Goal: Task Accomplishment & Management: Use online tool/utility

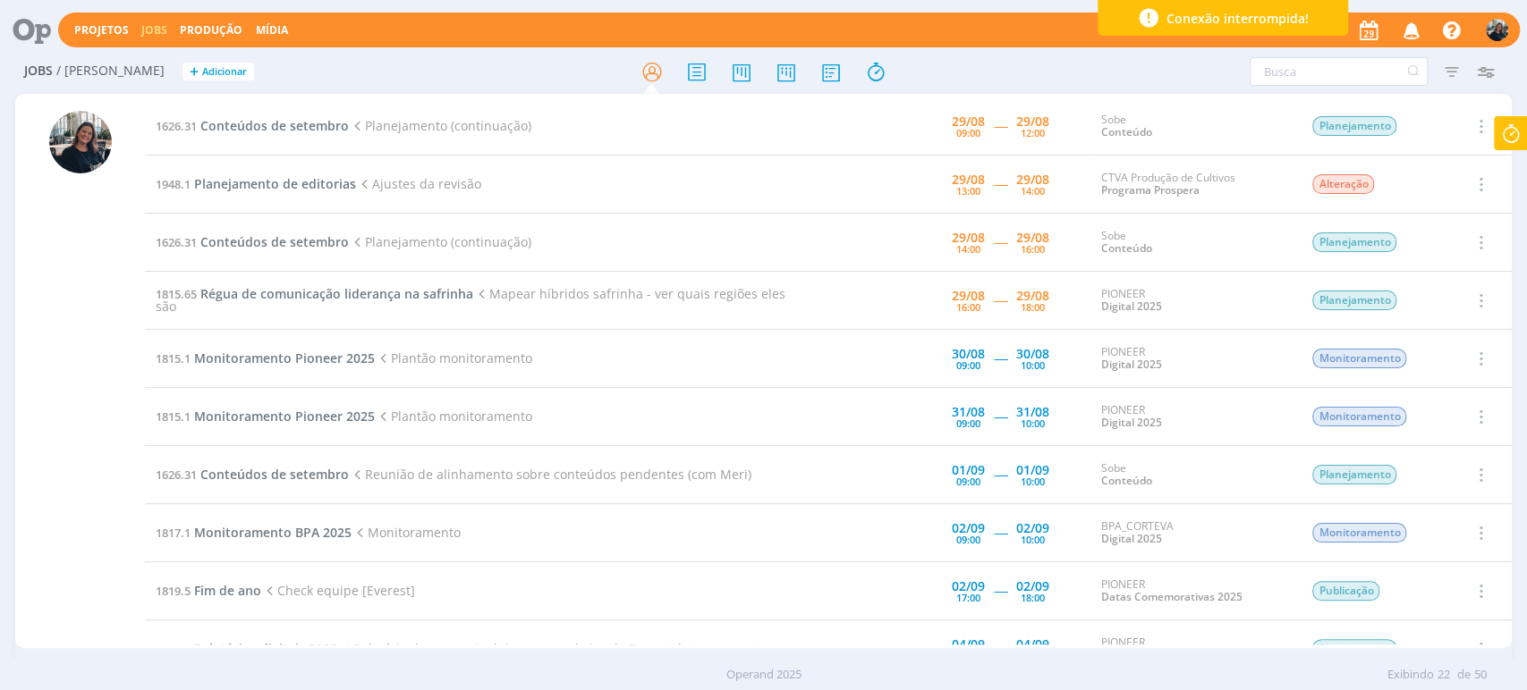
click at [1510, 129] on icon at bounding box center [1510, 133] width 32 height 35
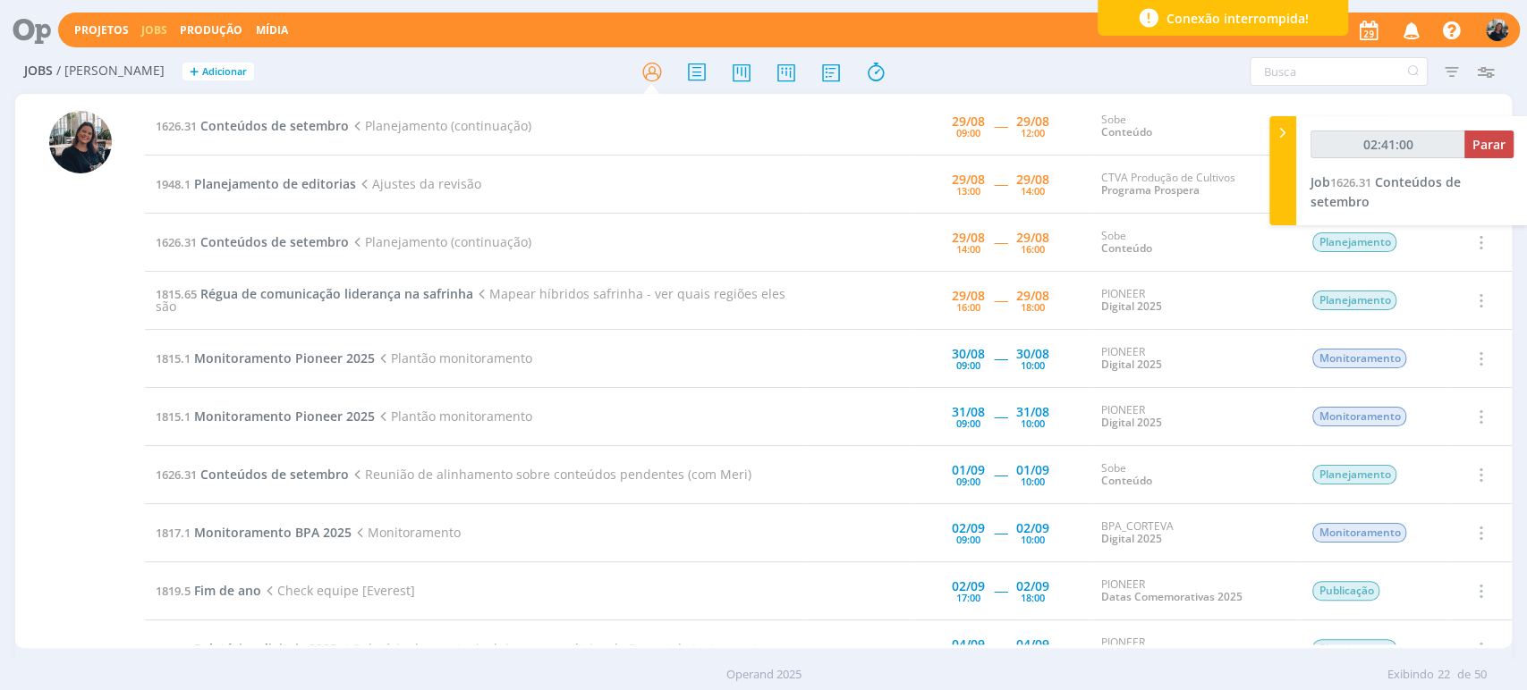
type input "02:41:01"
click at [1487, 148] on span "Parar" at bounding box center [1488, 144] width 33 height 17
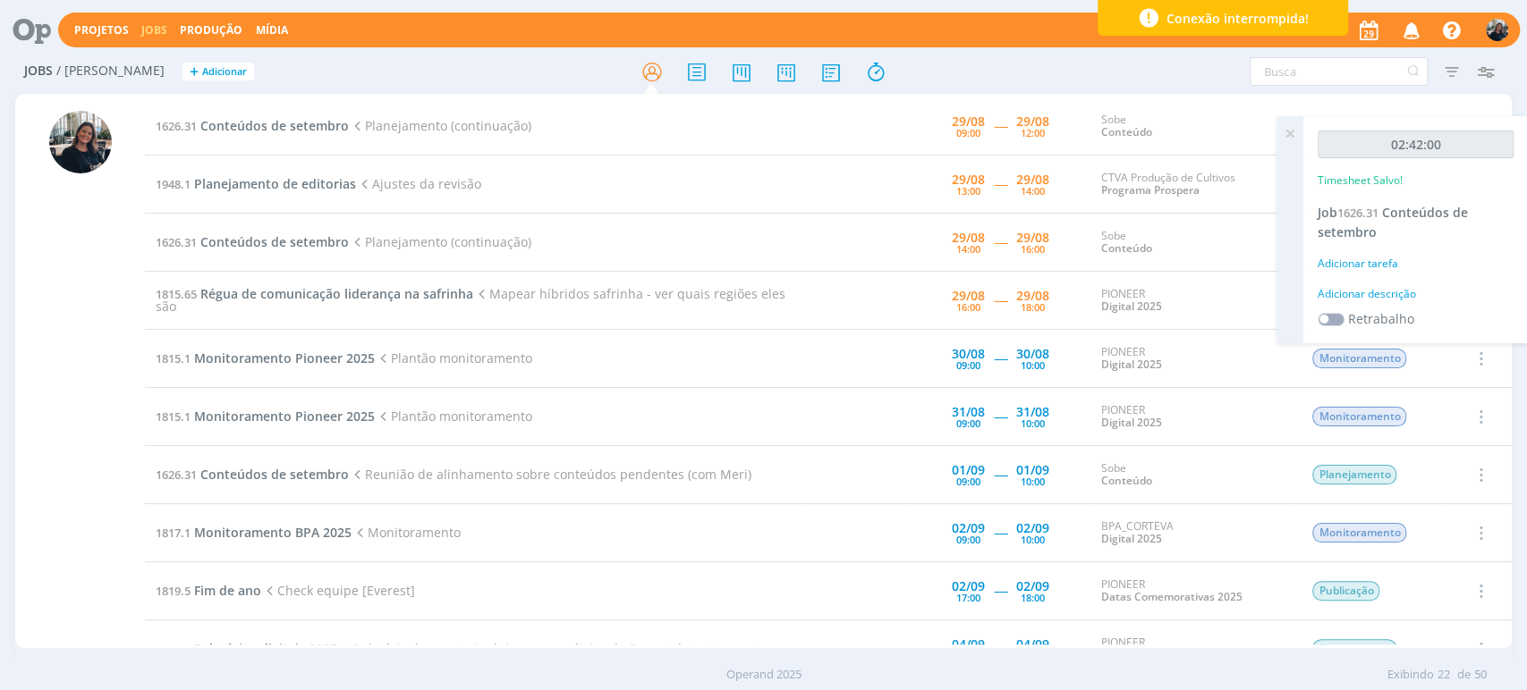
click at [1381, 284] on div "02:42:00 Timesheet Salvo! Job 1626.31 Conteúdos de setembro Adicionar tarefa Ad…" at bounding box center [1415, 229] width 224 height 227
click at [1378, 299] on div "Adicionar descrição" at bounding box center [1415, 294] width 196 height 16
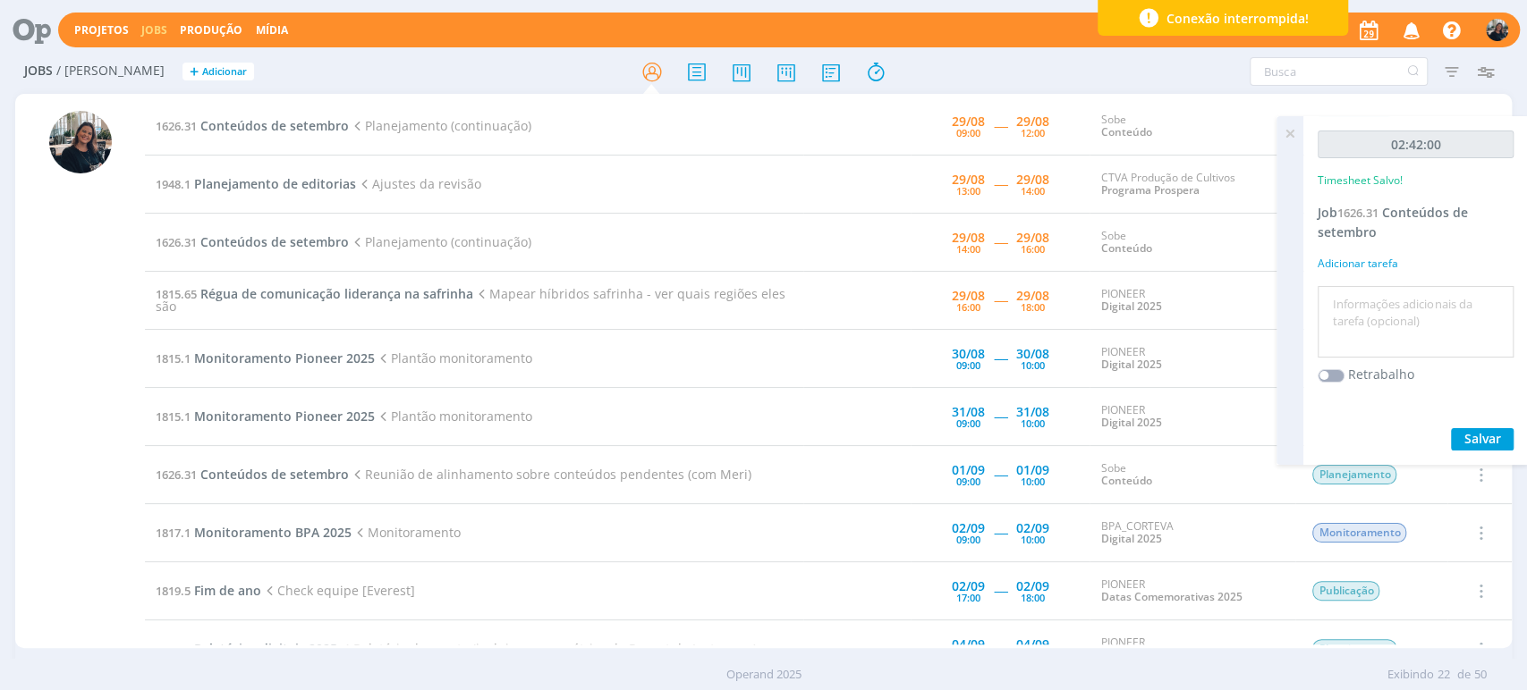
click at [1378, 299] on textarea at bounding box center [1415, 322] width 187 height 63
type textarea "V"
type textarea "validando conteúdos antigos"
click at [1488, 442] on span "Salvar" at bounding box center [1482, 438] width 37 height 17
click at [1282, 131] on icon at bounding box center [1290, 133] width 32 height 35
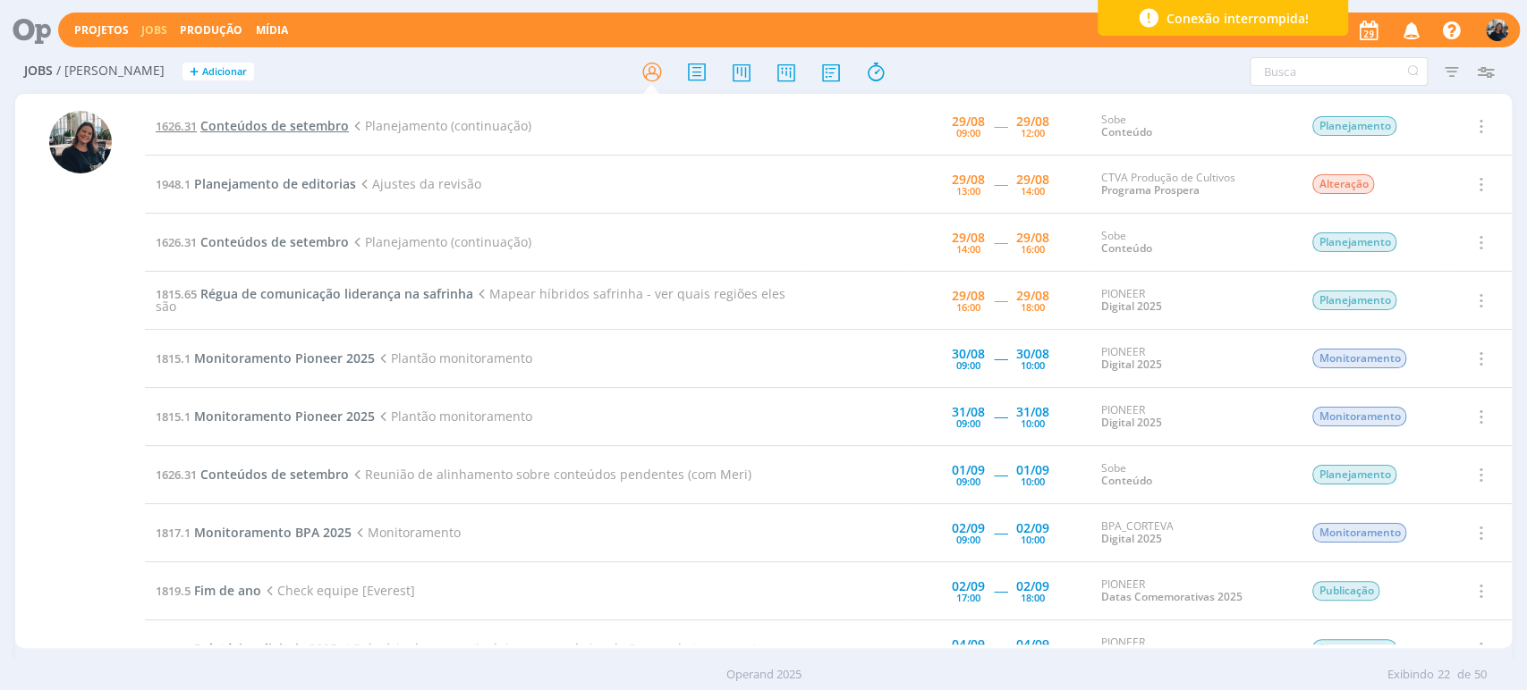
click at [220, 124] on span "Conteúdos de setembro" at bounding box center [274, 125] width 148 height 17
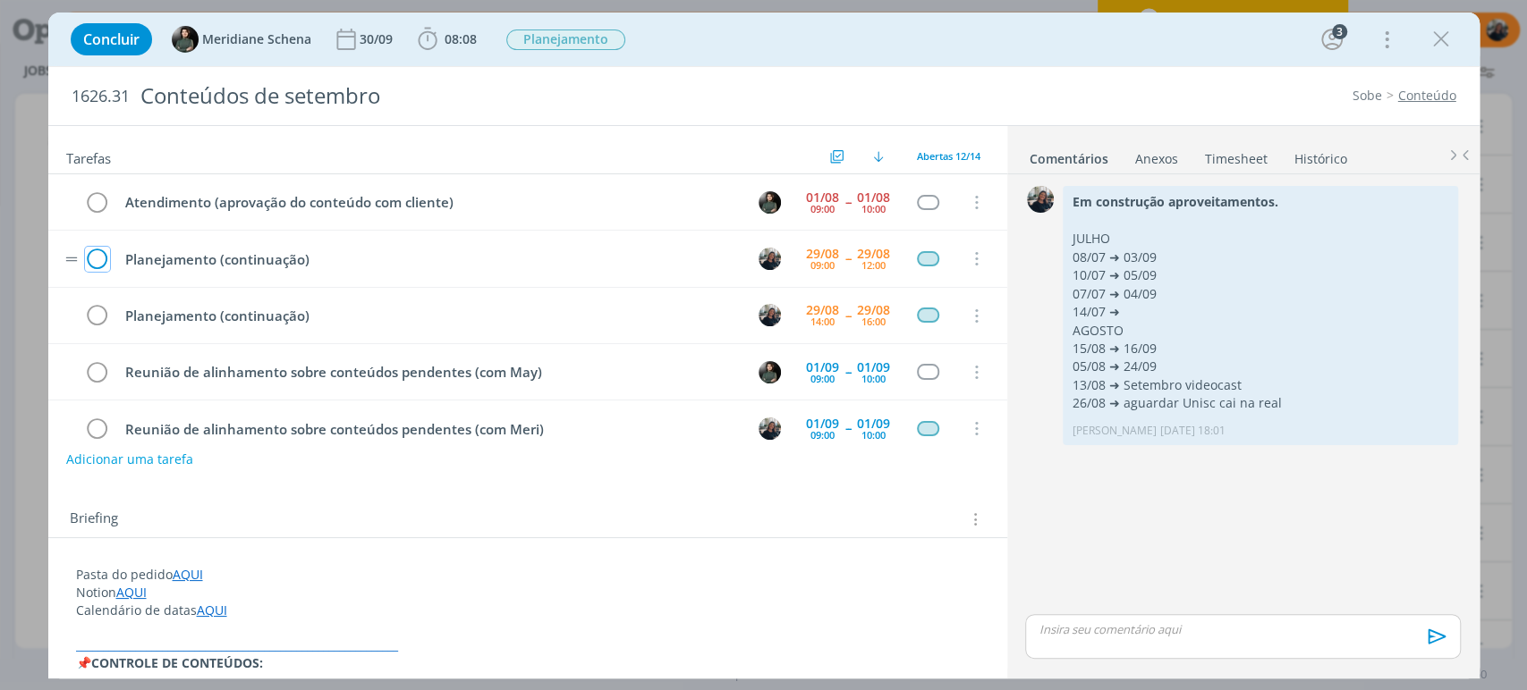
click at [96, 253] on icon "dialog" at bounding box center [97, 259] width 25 height 27
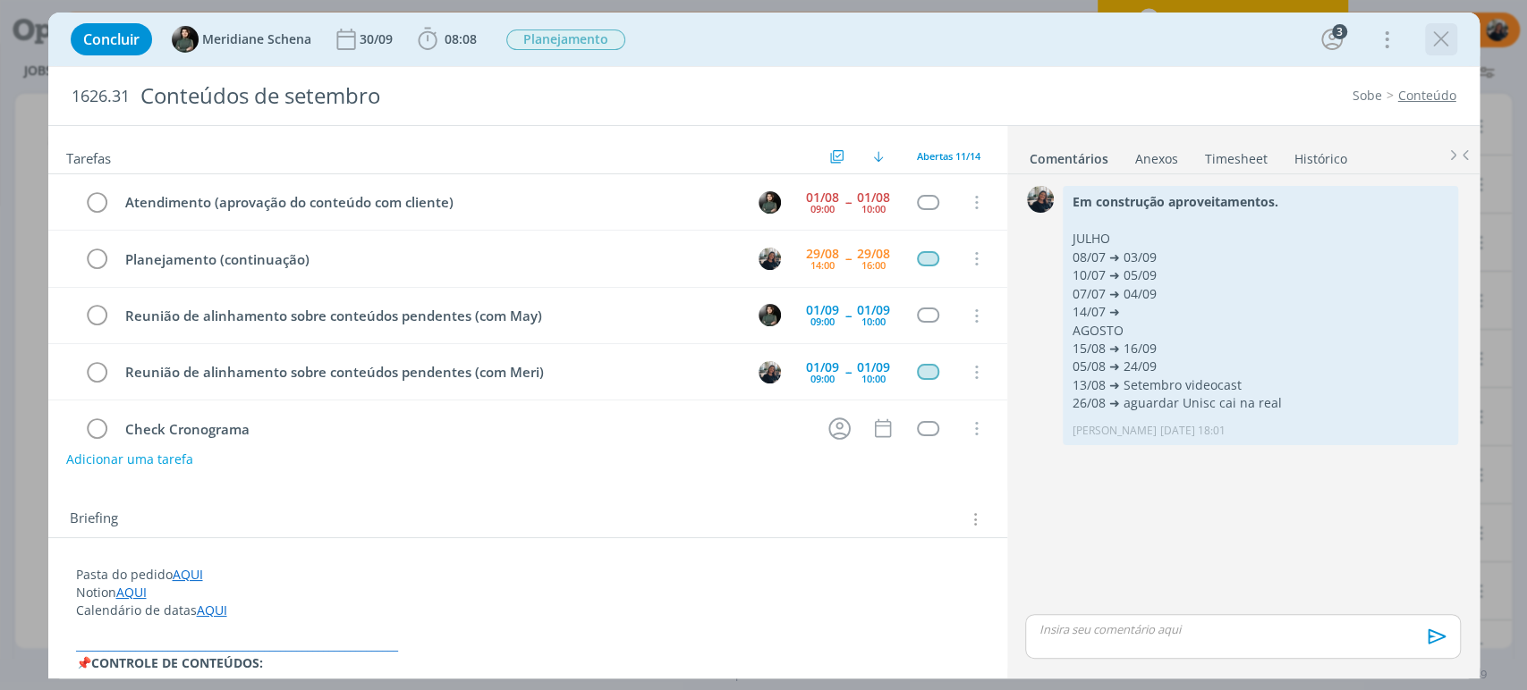
click at [1439, 38] on icon "dialog" at bounding box center [1440, 39] width 27 height 27
